Goal: Transaction & Acquisition: Download file/media

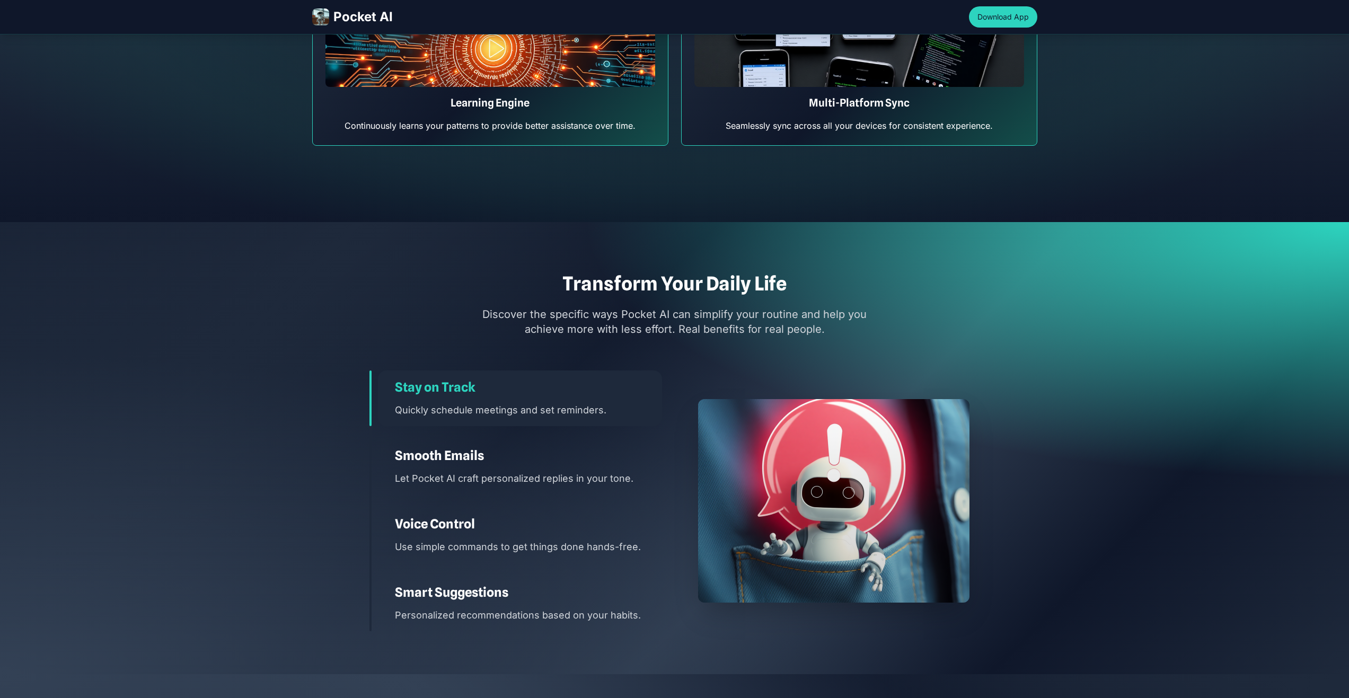
scroll to position [1432, 0]
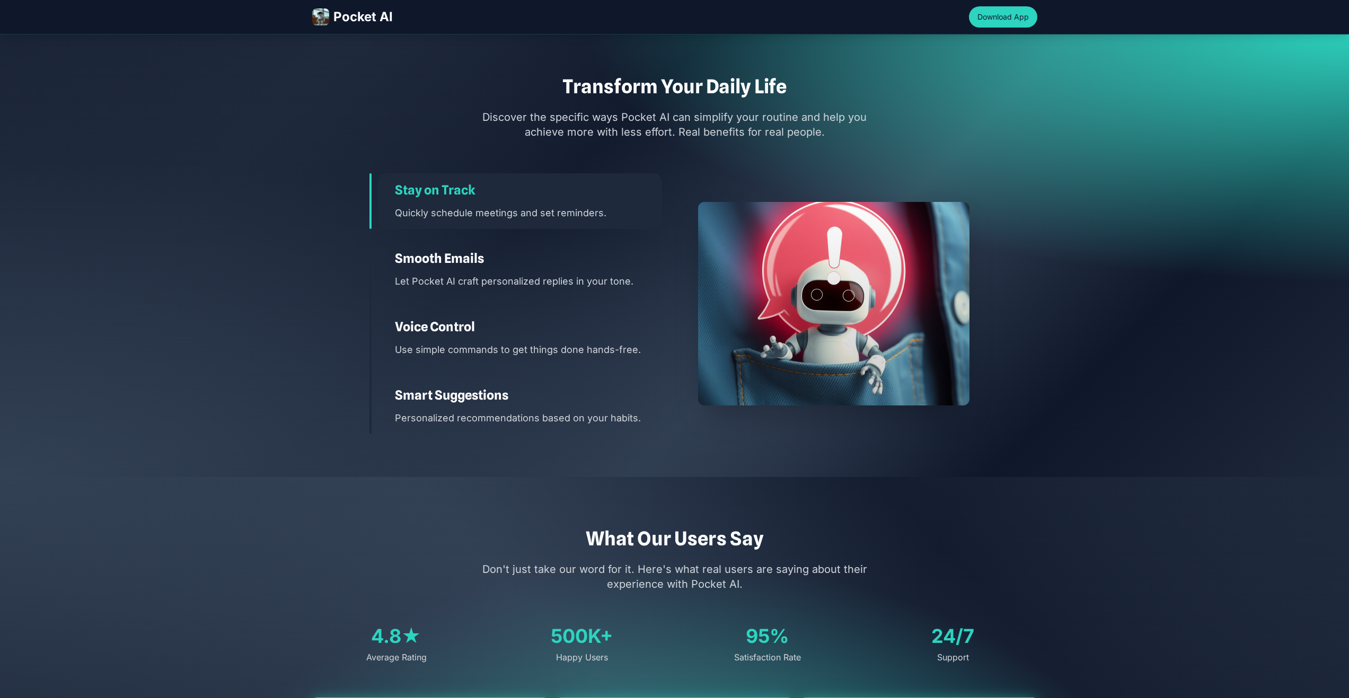
click at [655, 259] on h3 "Smooth Emails" at bounding box center [528, 258] width 267 height 17
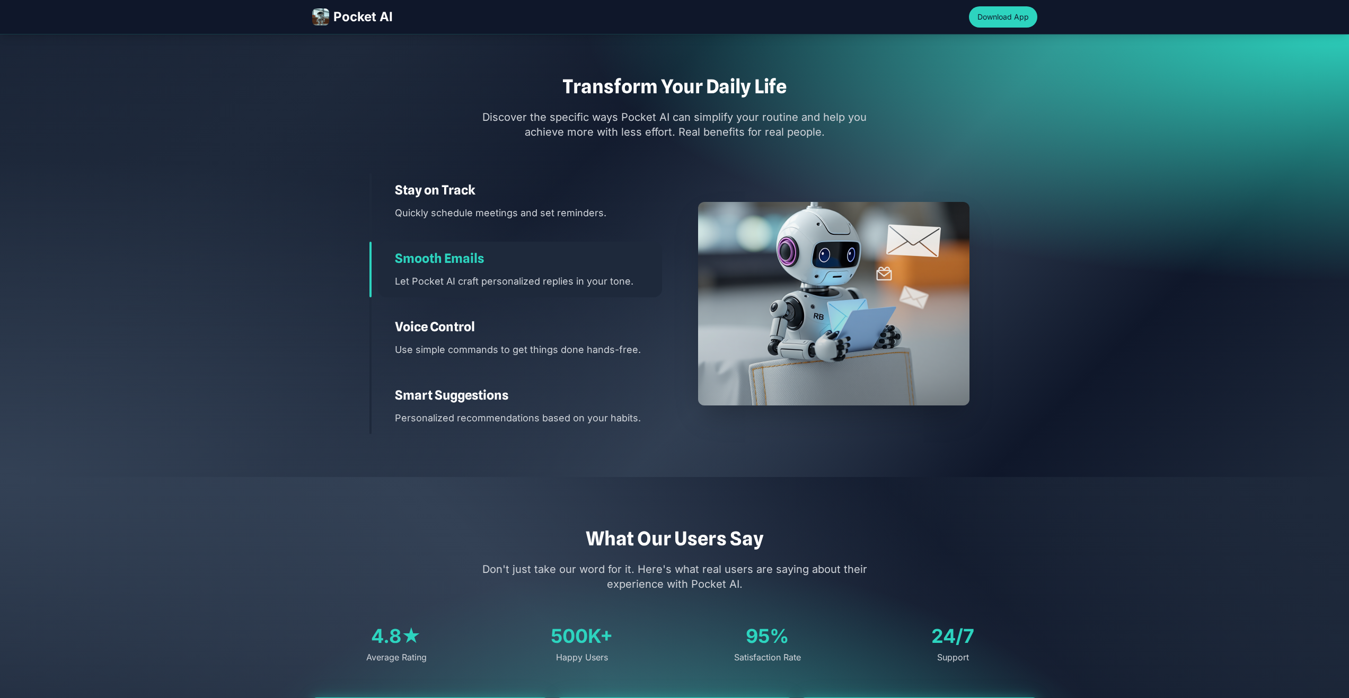
click at [552, 350] on p "Use simple commands to get things done hands-free." at bounding box center [528, 349] width 267 height 15
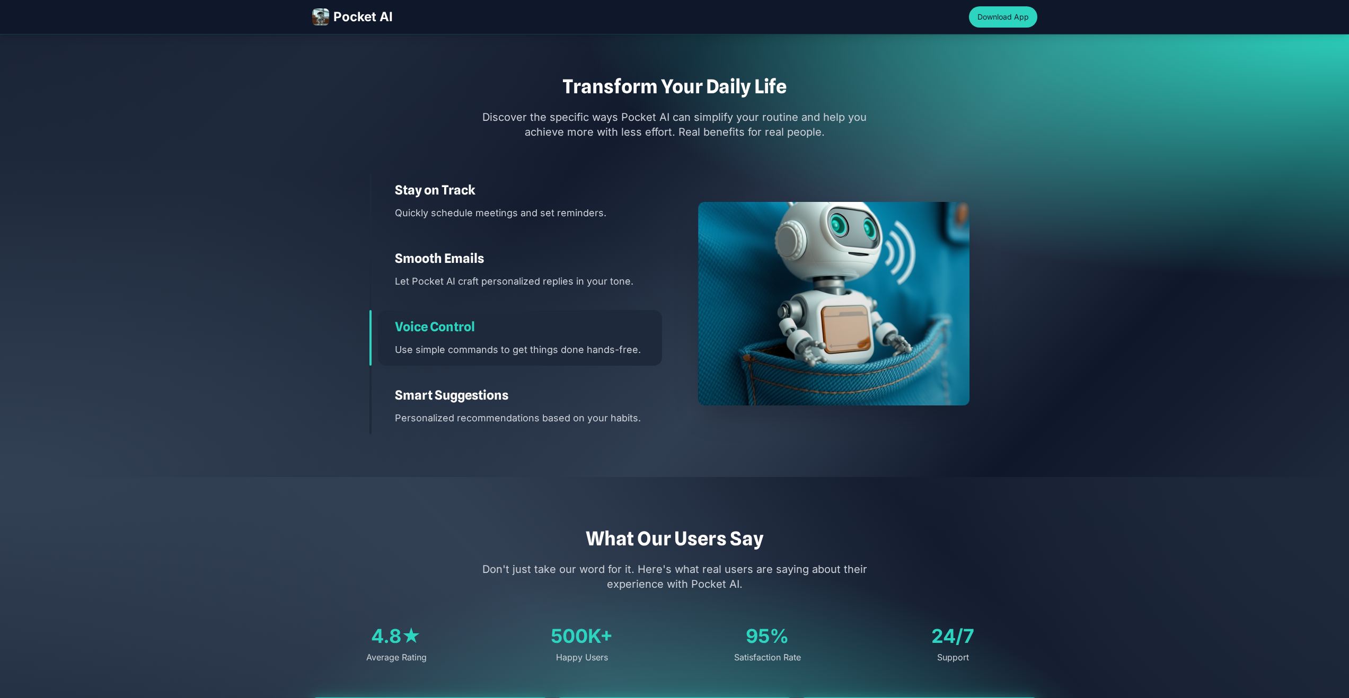
click at [567, 400] on h3 "Smart Suggestions" at bounding box center [528, 395] width 267 height 17
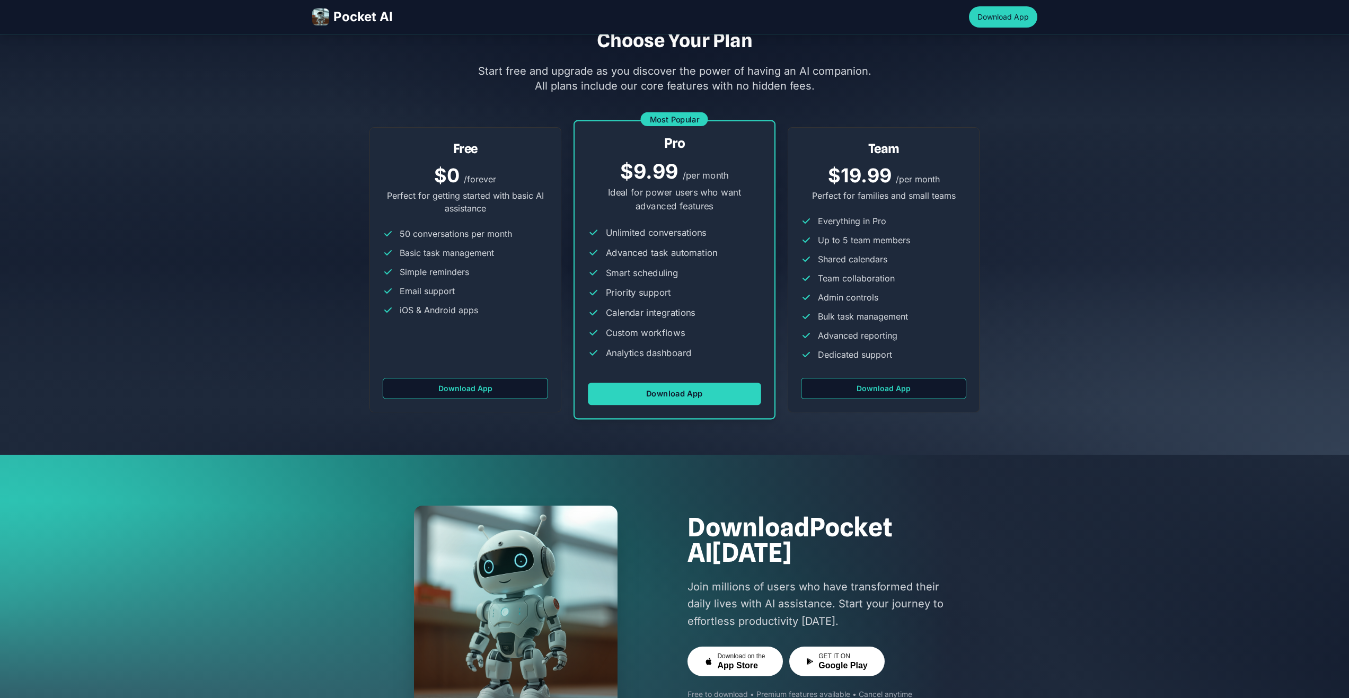
scroll to position [2545, 0]
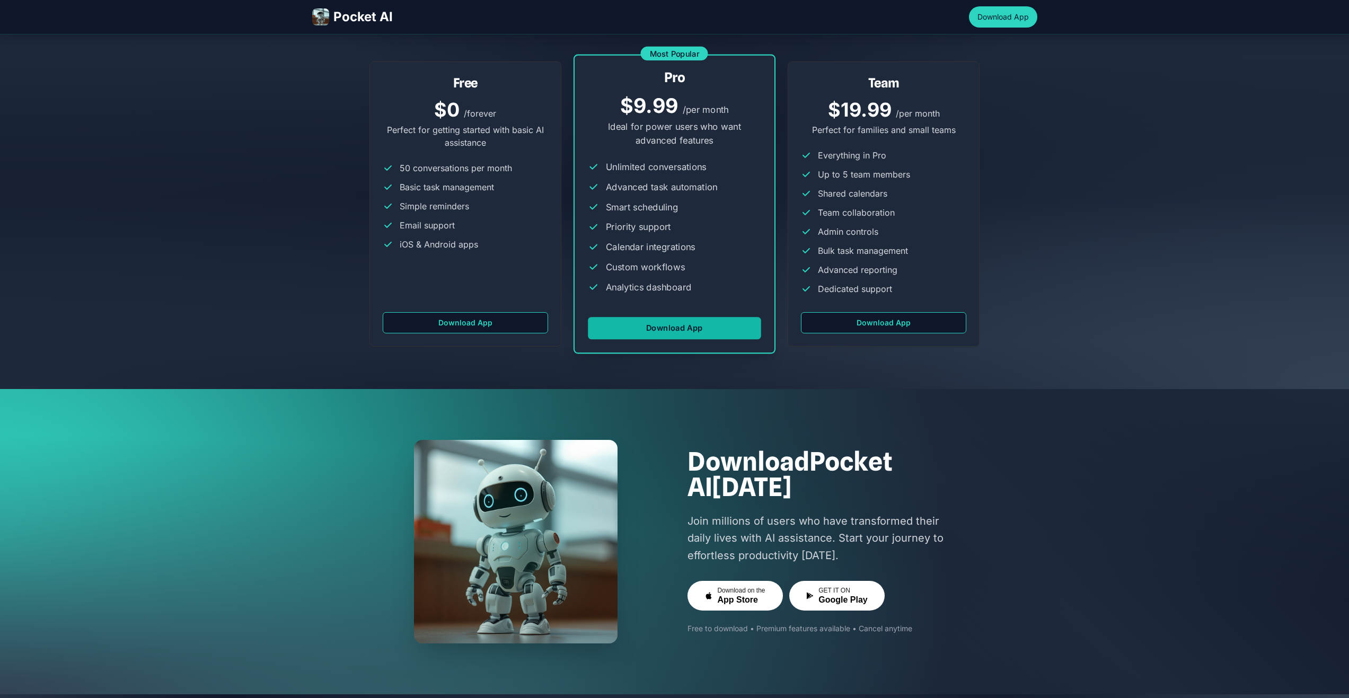
click at [631, 333] on button "Download App" at bounding box center [674, 328] width 173 height 22
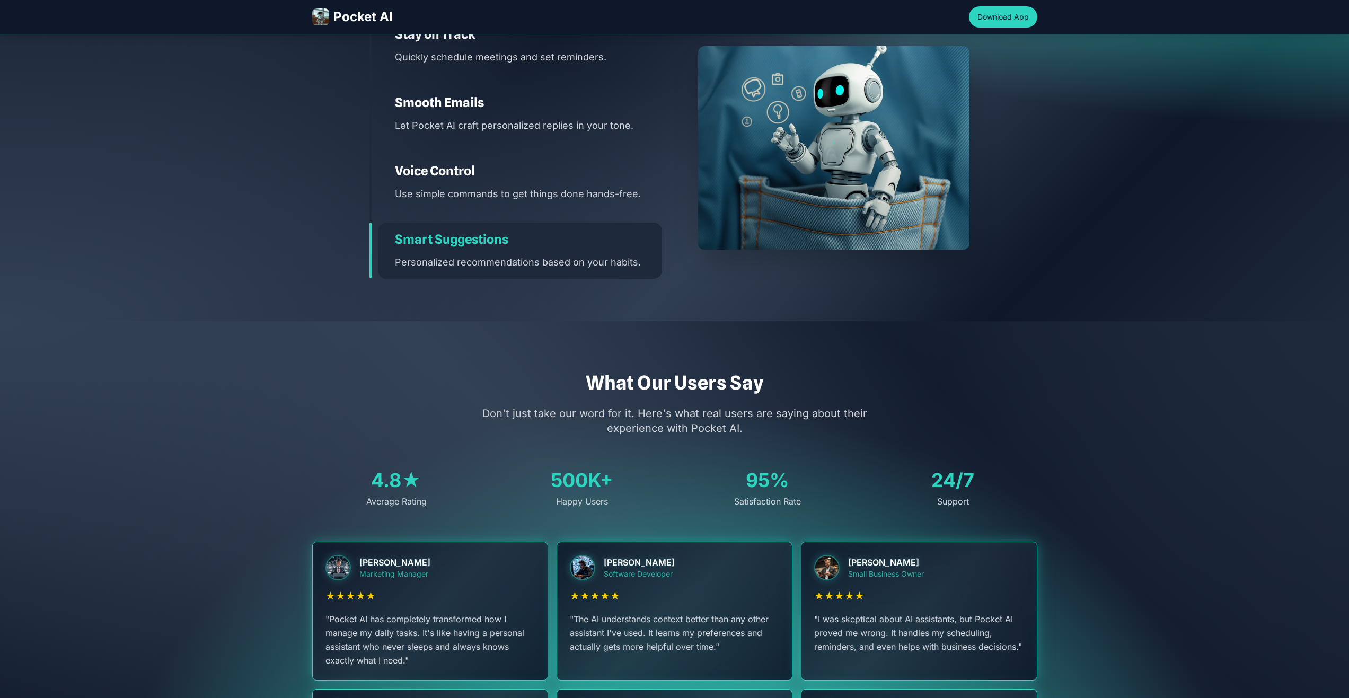
scroll to position [1697, 0]
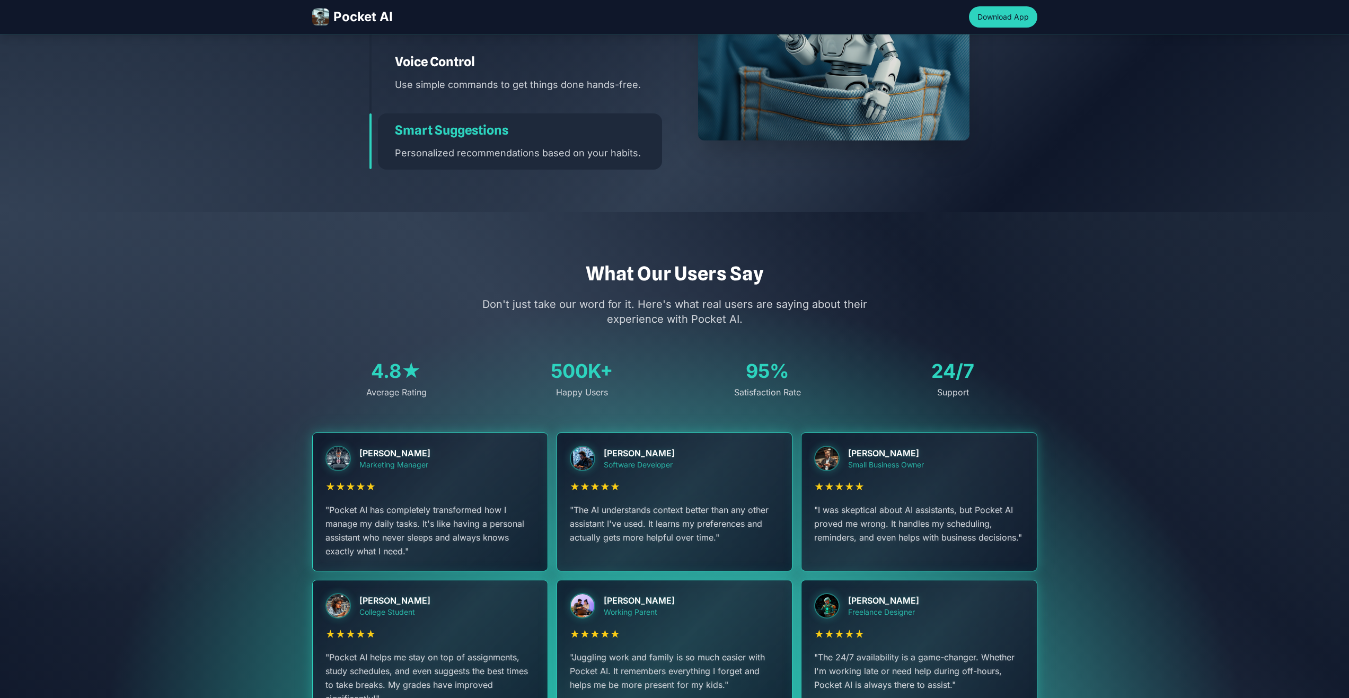
click at [482, 139] on div "Smart Suggestions Personalized recommendations based on your habits." at bounding box center [520, 141] width 284 height 56
click at [470, 80] on p "Use simple commands to get things done hands-free." at bounding box center [528, 84] width 267 height 15
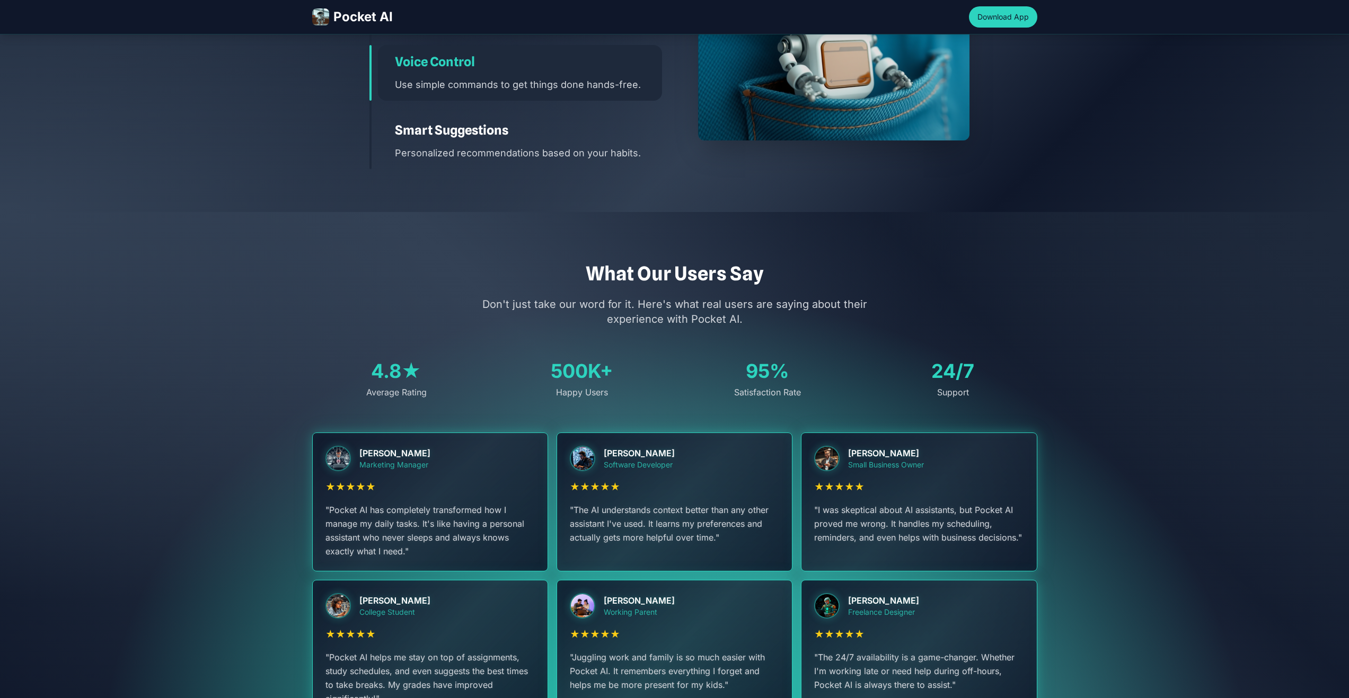
click at [655, 303] on p "Don't just take our word for it. Here's what real users are saying about their …" at bounding box center [674, 312] width 407 height 30
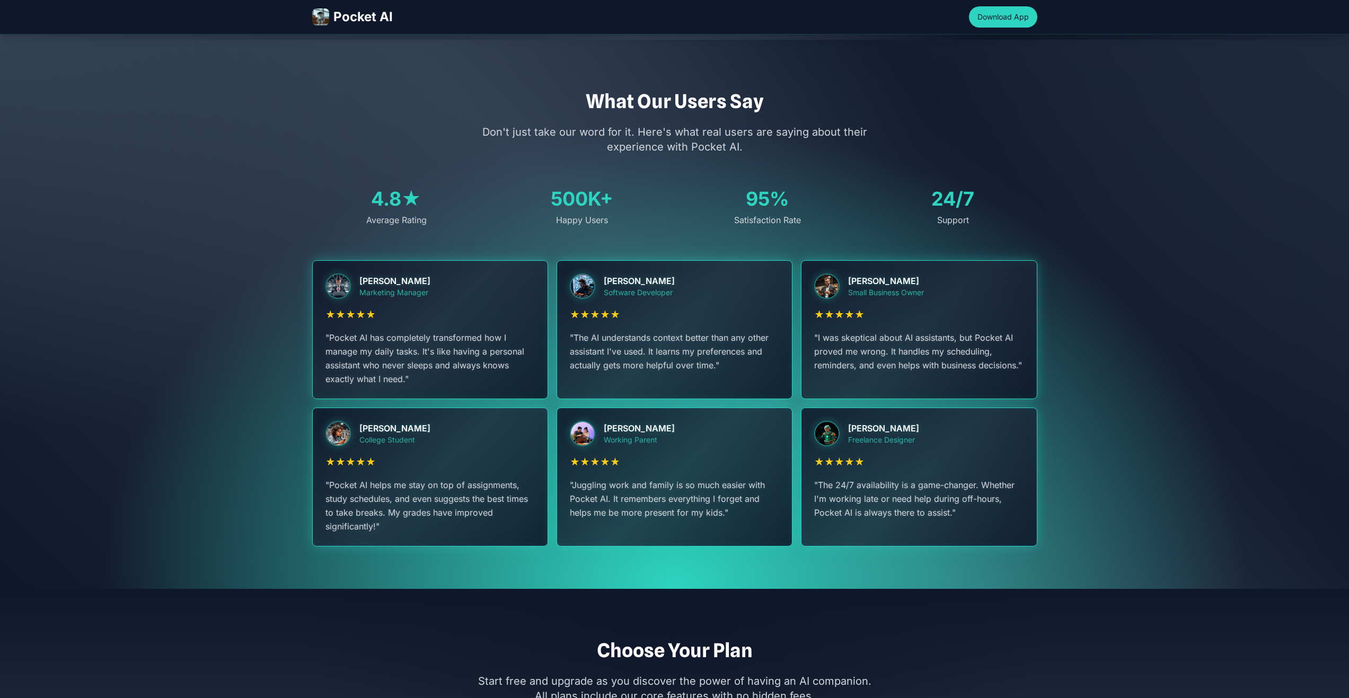
scroll to position [2227, 0]
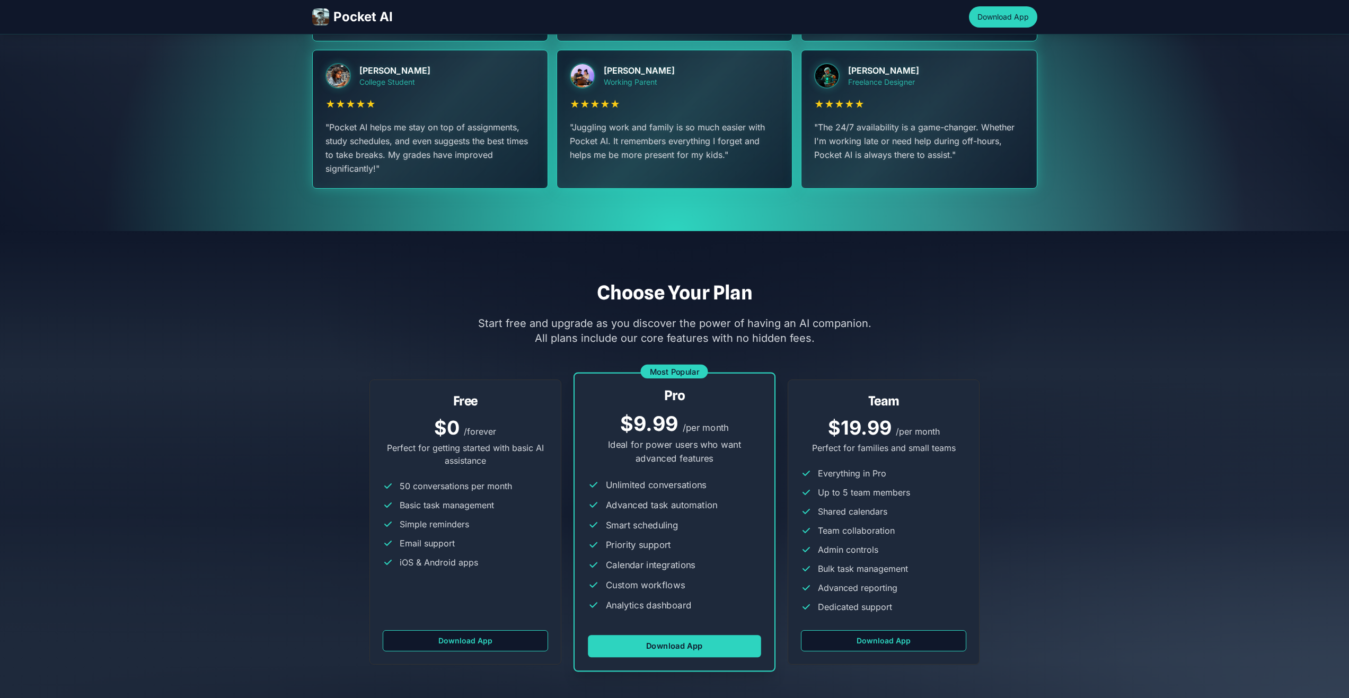
click at [660, 374] on span "Most Popular" at bounding box center [674, 371] width 67 height 14
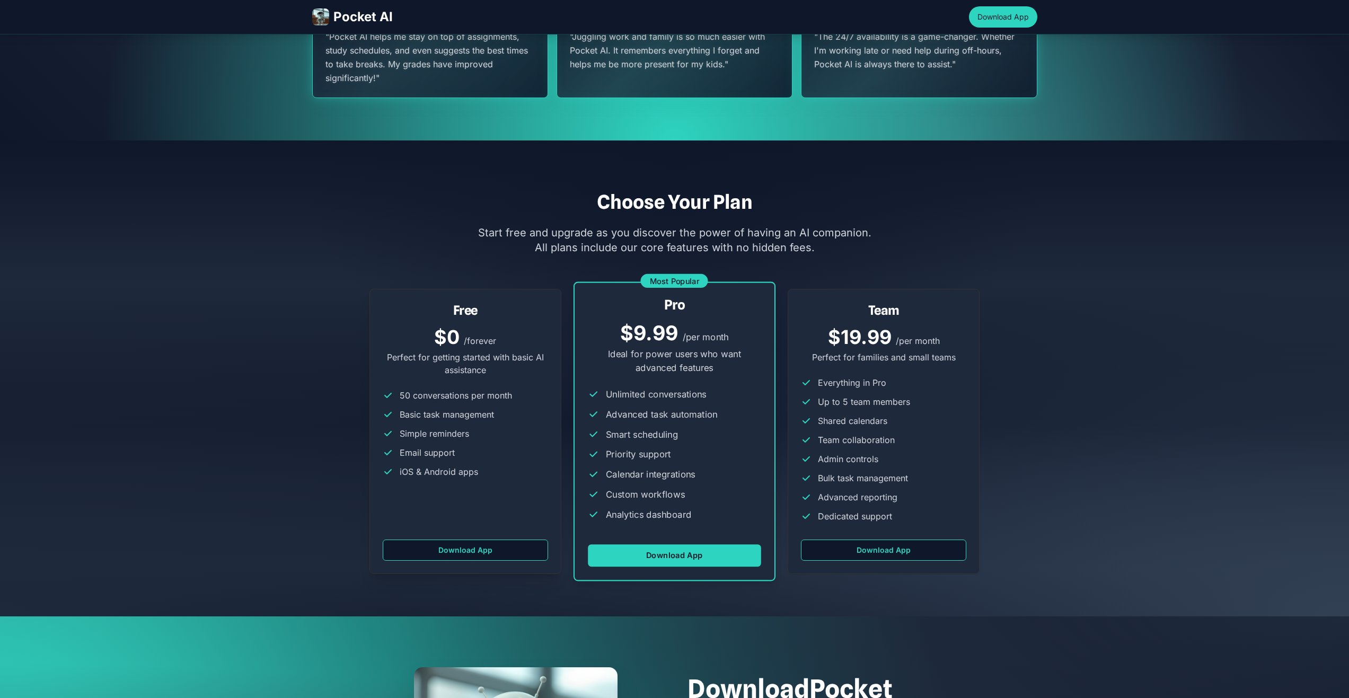
scroll to position [2386, 0]
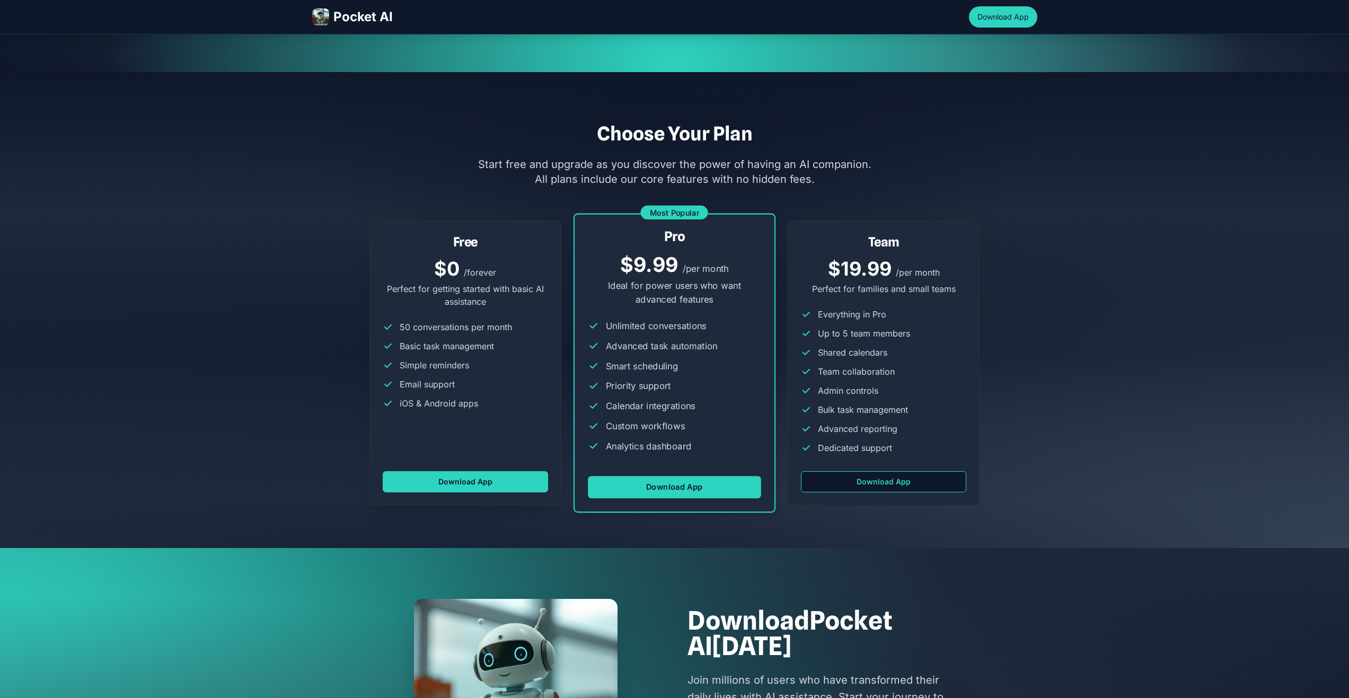
click at [457, 477] on button "Download App" at bounding box center [466, 481] width 166 height 21
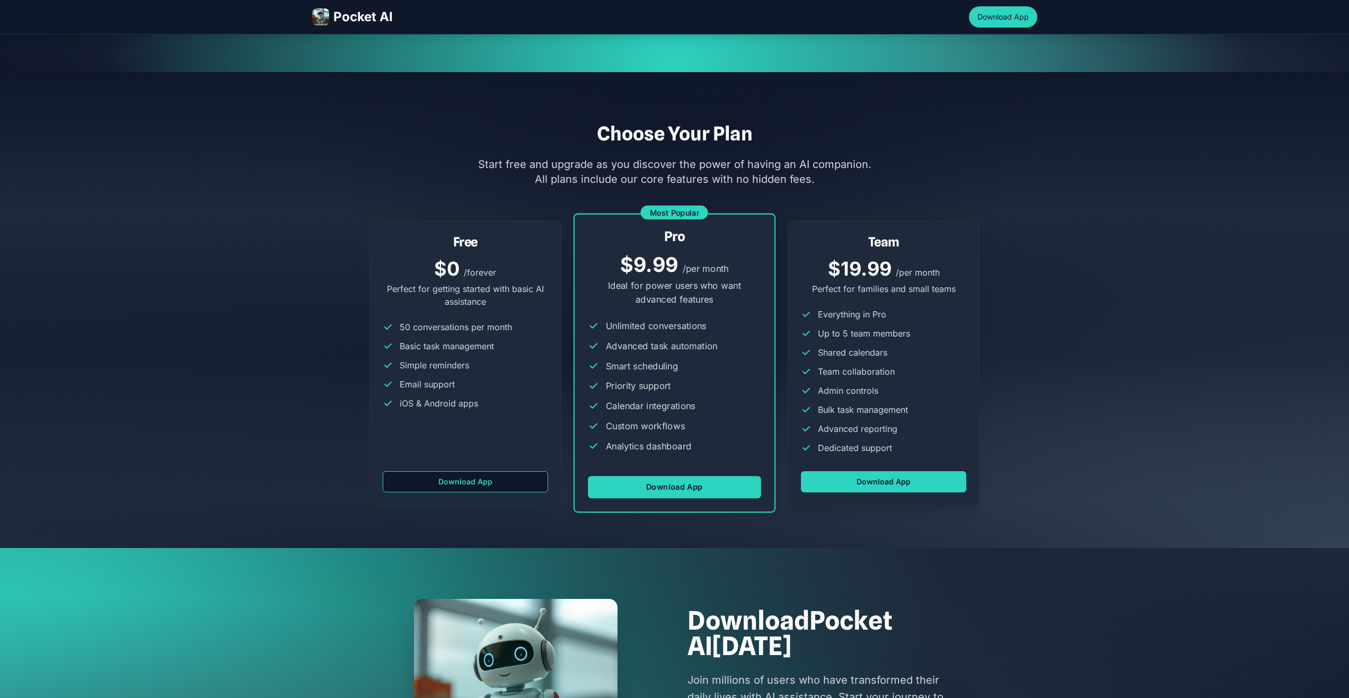
click at [841, 473] on button "Download App" at bounding box center [884, 481] width 166 height 21
click at [704, 492] on button "Download App" at bounding box center [674, 487] width 173 height 22
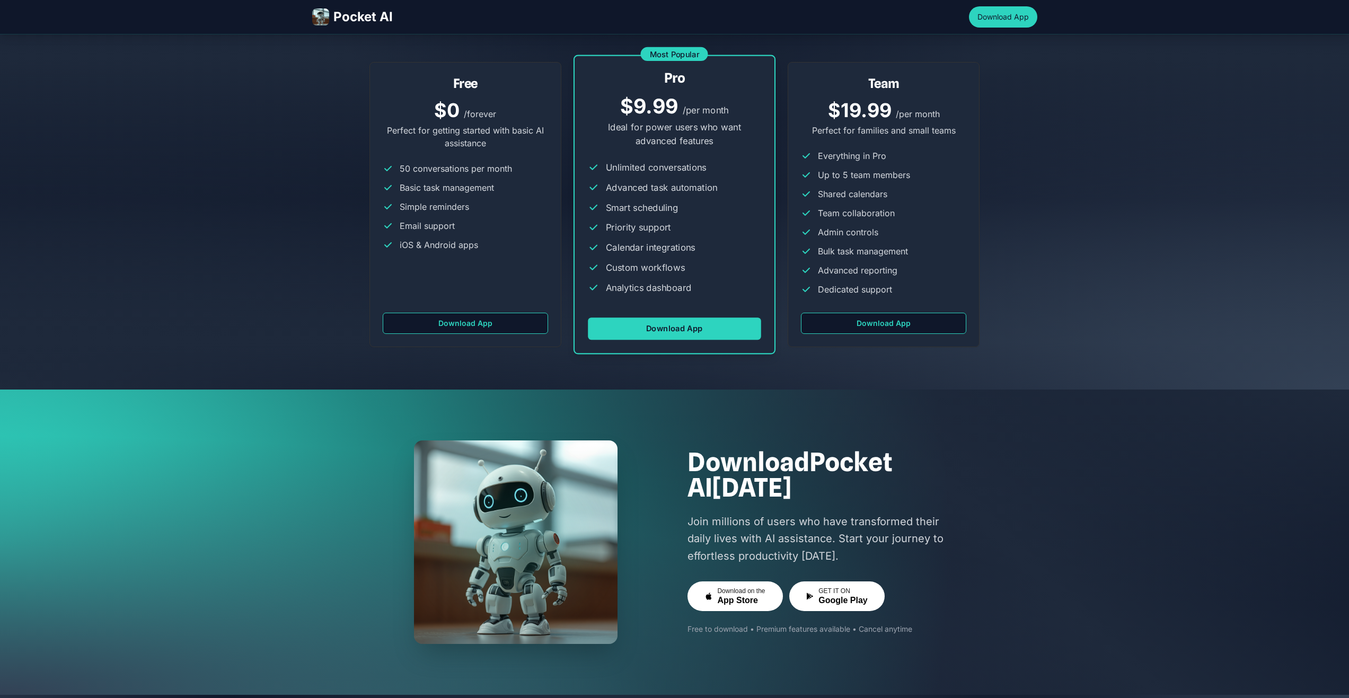
scroll to position [2651, 0]
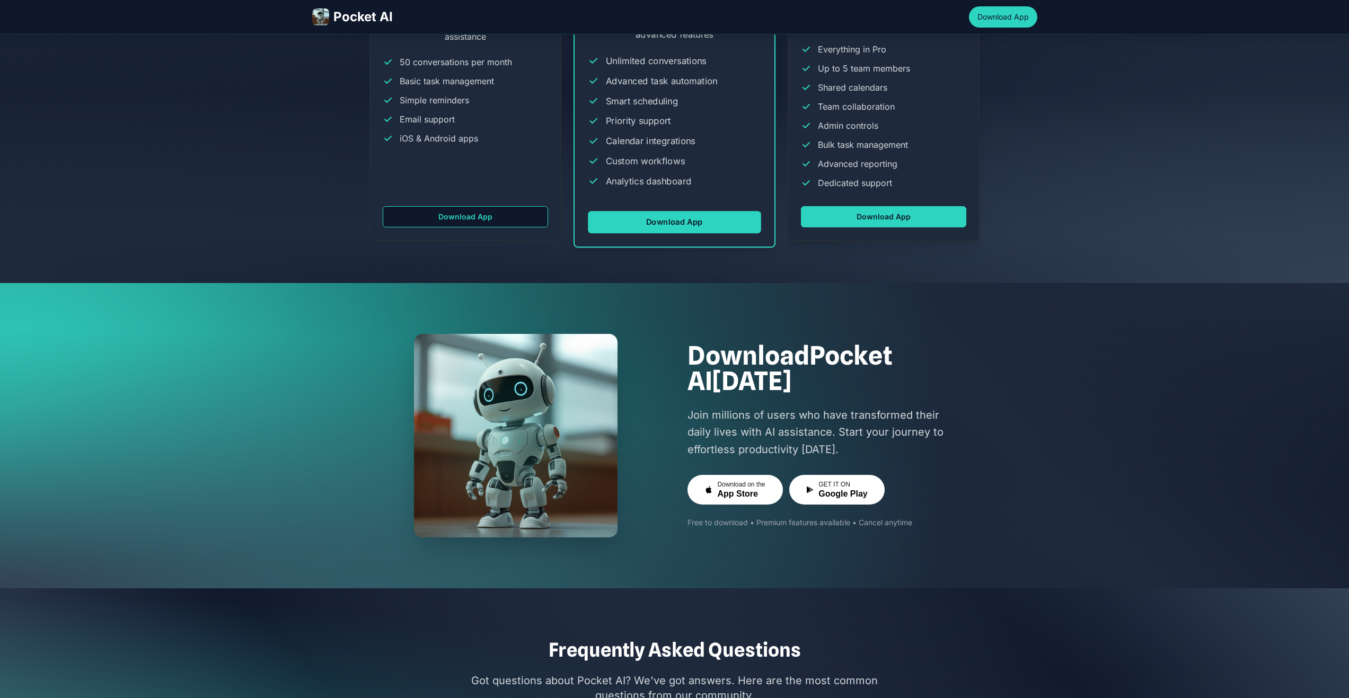
click at [859, 220] on button "Download App" at bounding box center [884, 216] width 166 height 21
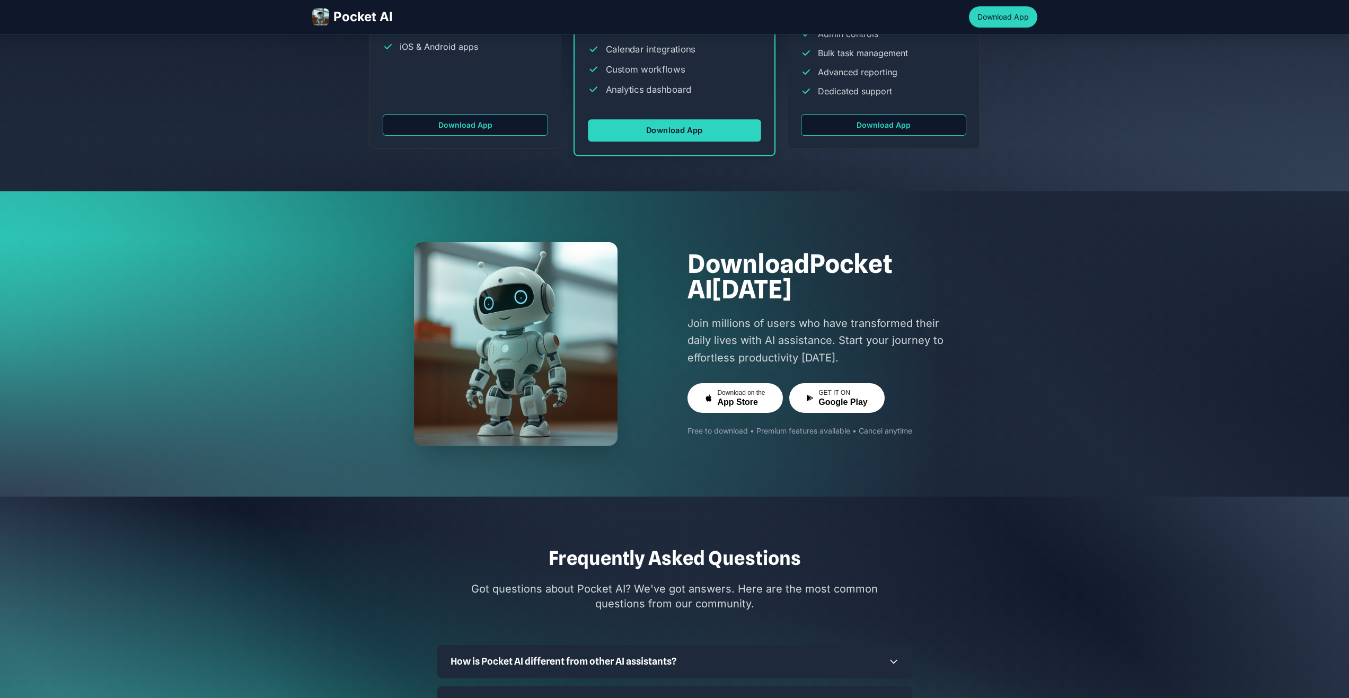
scroll to position [2916, 0]
